Goal: Task Accomplishment & Management: Manage account settings

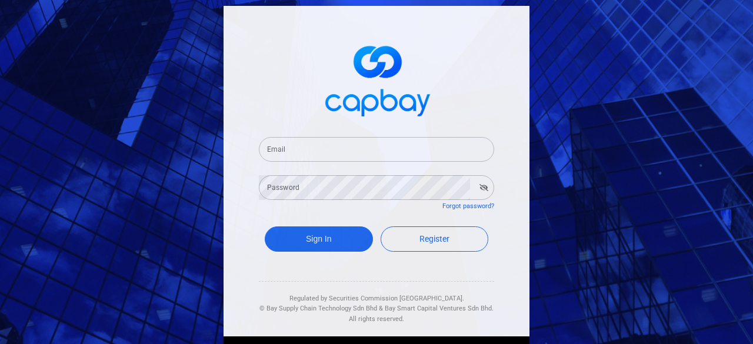
click at [319, 148] on input "Email" at bounding box center [376, 149] width 235 height 25
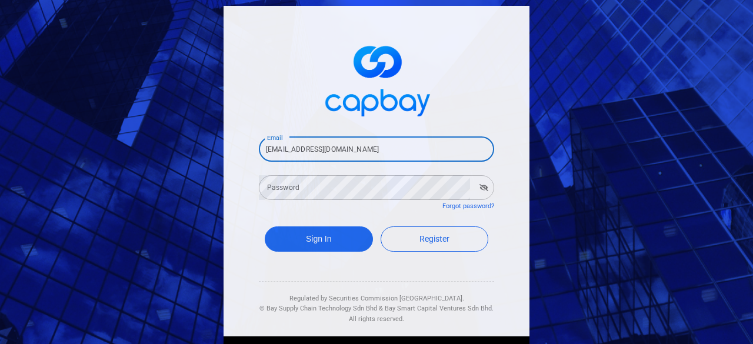
type input "[EMAIL_ADDRESS][DOMAIN_NAME]"
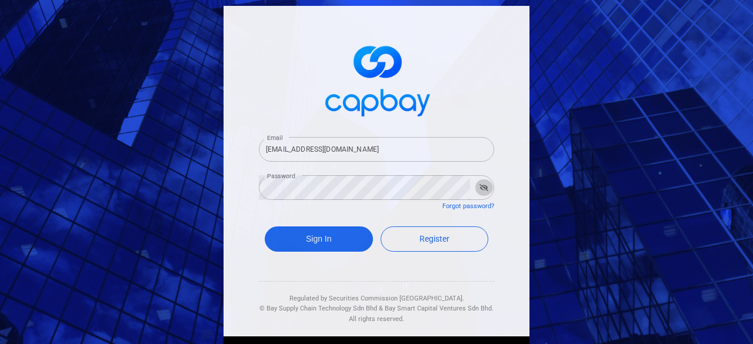
click at [475, 188] on button "button" at bounding box center [484, 188] width 18 height 16
click at [344, 232] on button "Sign In" at bounding box center [319, 239] width 108 height 25
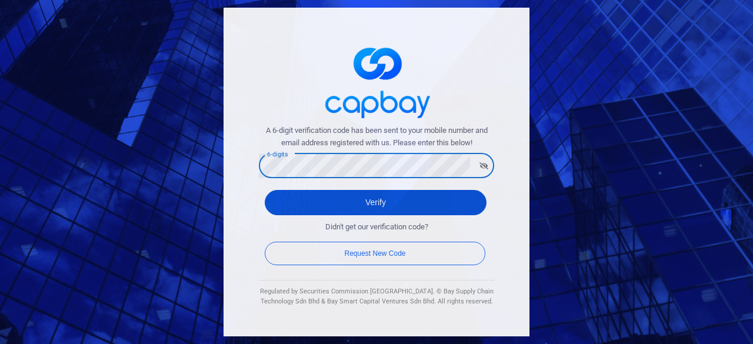
click at [344, 198] on button "Verify" at bounding box center [376, 202] width 222 height 25
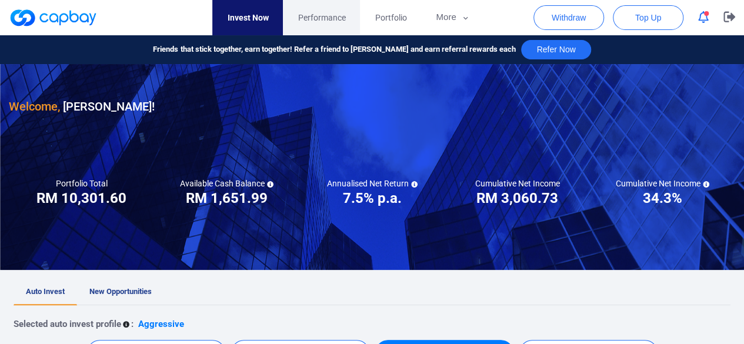
click at [327, 25] on link "Performance" at bounding box center [321, 17] width 77 height 35
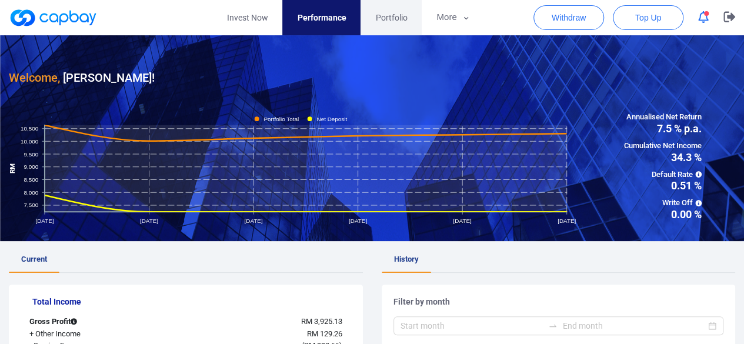
click at [397, 19] on span "Portfolio" at bounding box center [391, 17] width 32 height 13
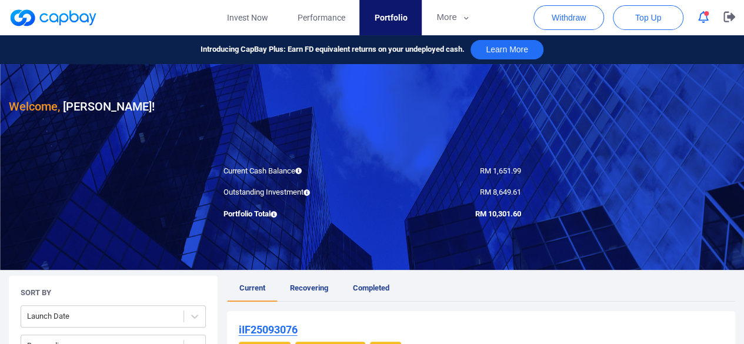
scroll to position [235, 0]
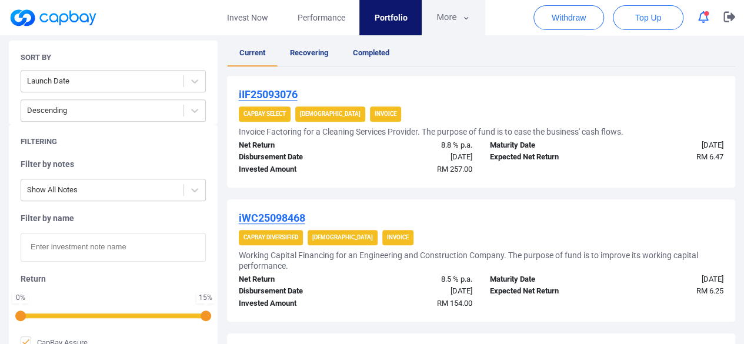
click at [465, 16] on icon "button" at bounding box center [466, 18] width 9 height 11
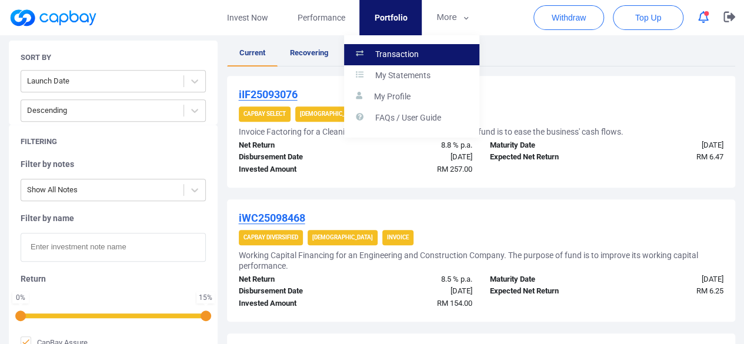
click at [427, 51] on link "Transaction" at bounding box center [411, 54] width 135 height 21
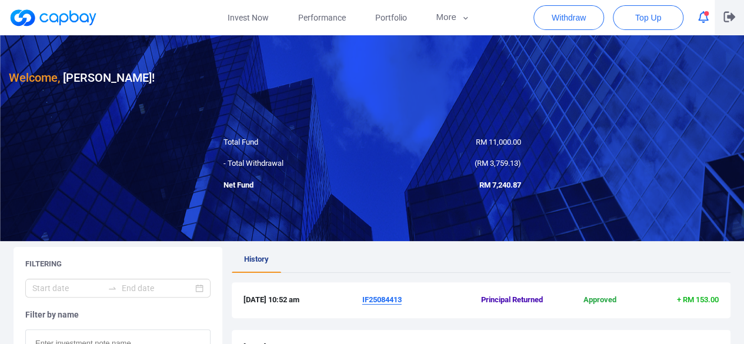
click at [727, 23] on p "button" at bounding box center [730, 17] width 12 height 12
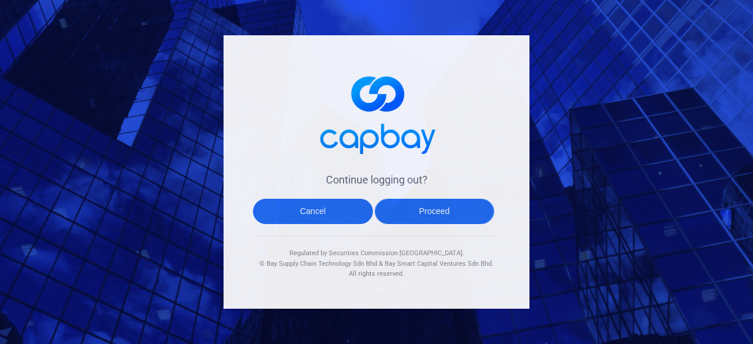
click at [414, 212] on button "Proceed" at bounding box center [435, 211] width 120 height 25
